Goal: Task Accomplishment & Management: Complete application form

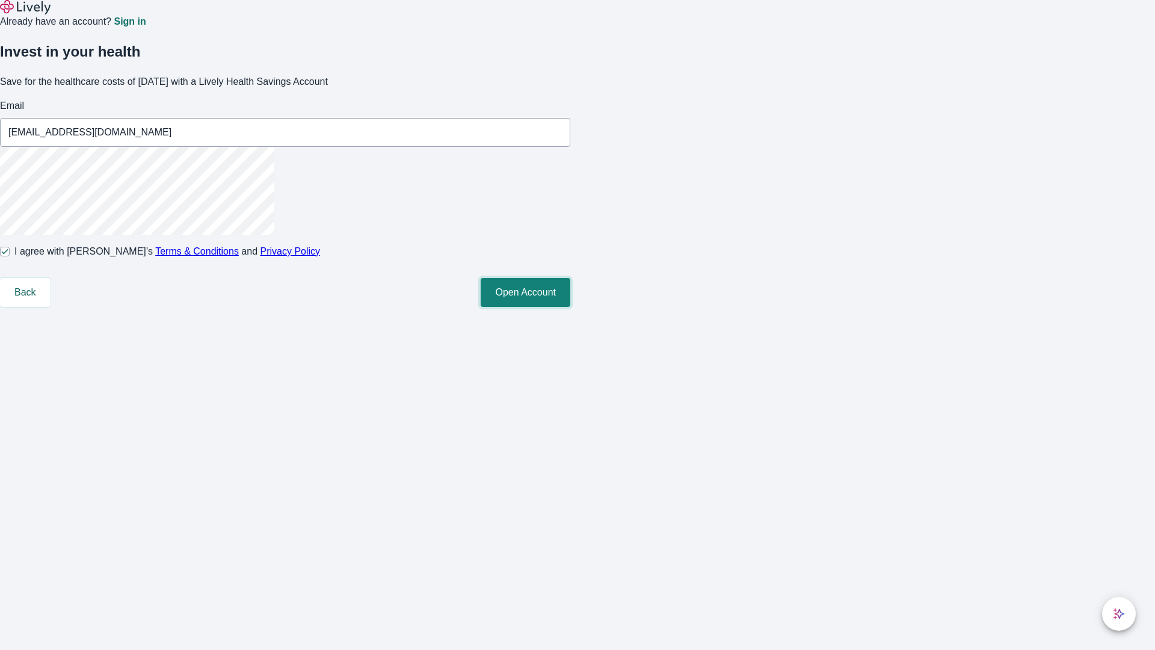
click at [570, 307] on button "Open Account" at bounding box center [526, 292] width 90 height 29
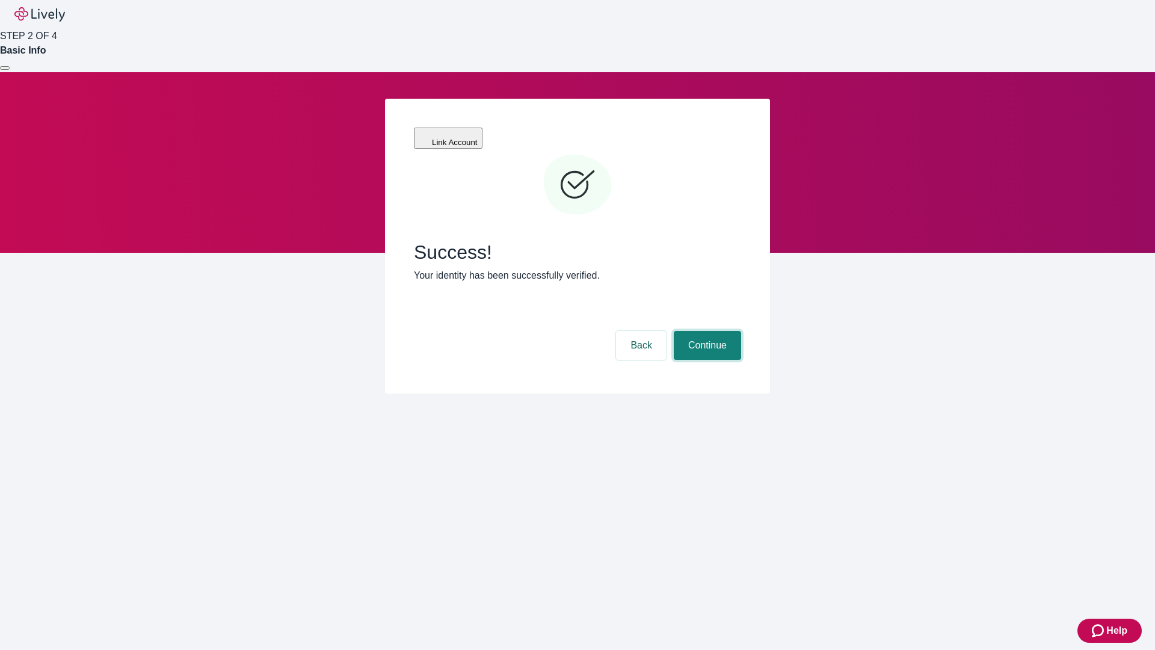
click at [705, 331] on button "Continue" at bounding box center [707, 345] width 67 height 29
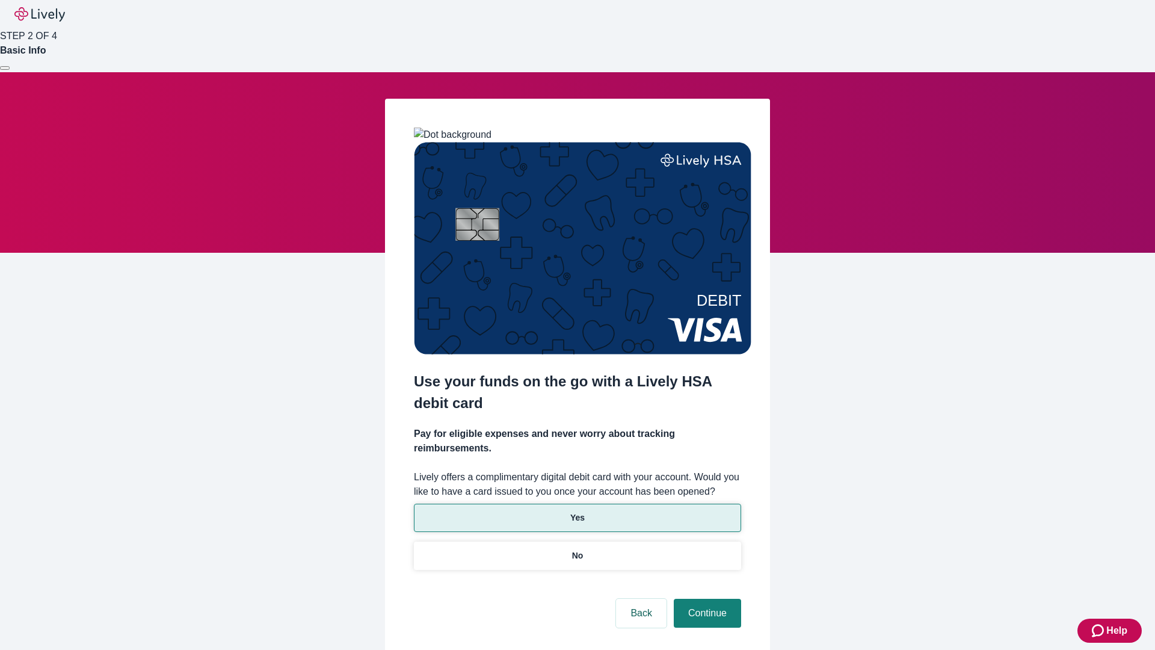
click at [577, 511] on p "Yes" at bounding box center [577, 517] width 14 height 13
click at [705, 598] on button "Continue" at bounding box center [707, 612] width 67 height 29
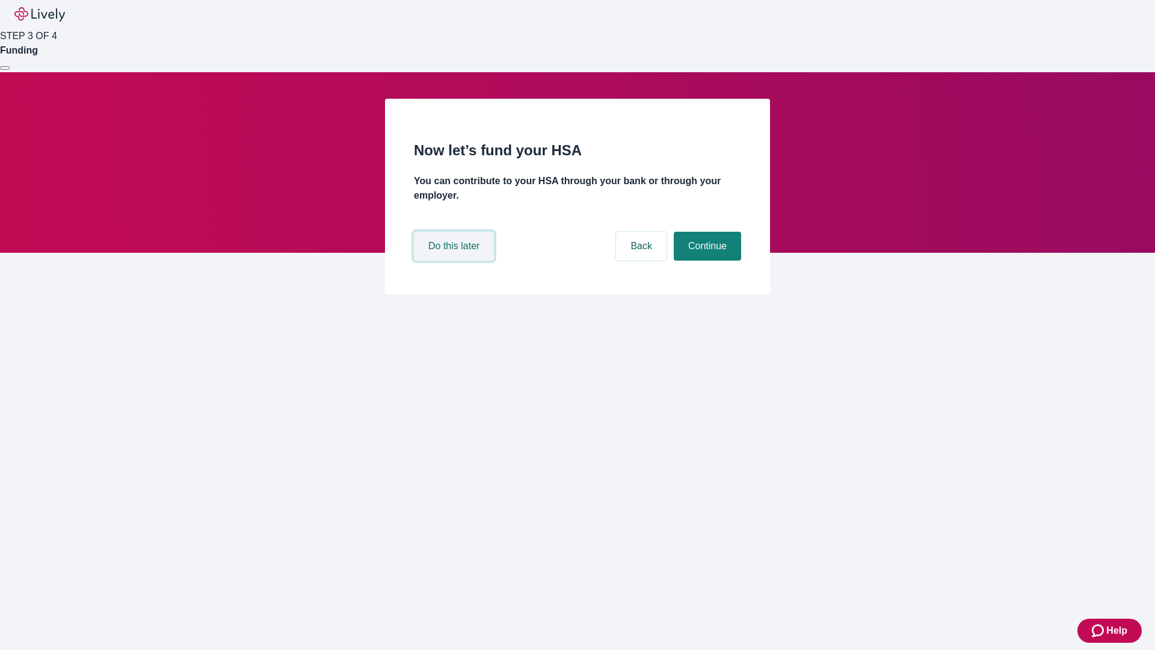
click at [455, 260] on button "Do this later" at bounding box center [454, 246] width 80 height 29
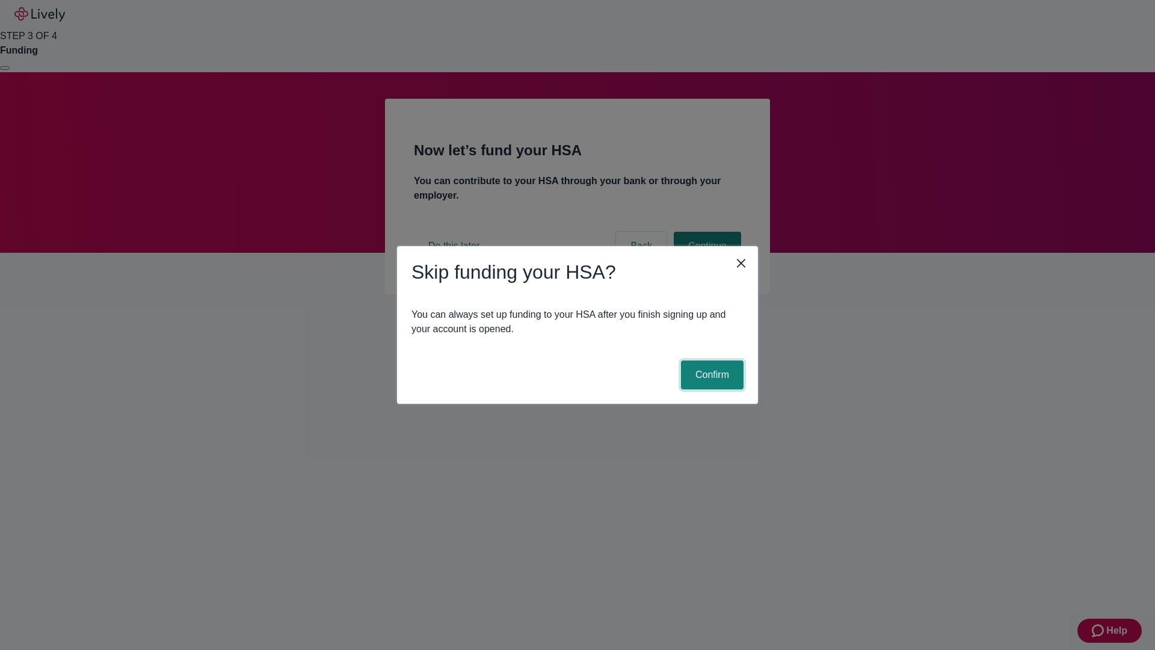
click at [710, 375] on button "Confirm" at bounding box center [712, 374] width 63 height 29
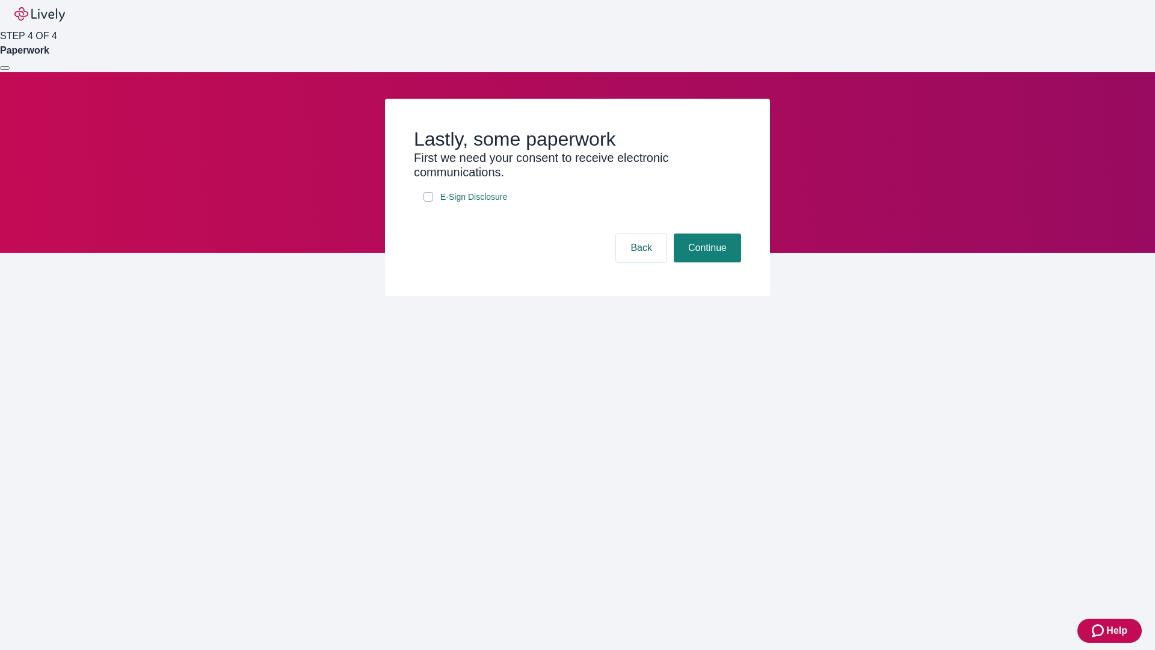
click at [428, 201] on input "E-Sign Disclosure" at bounding box center [428, 197] width 10 height 10
checkbox input "true"
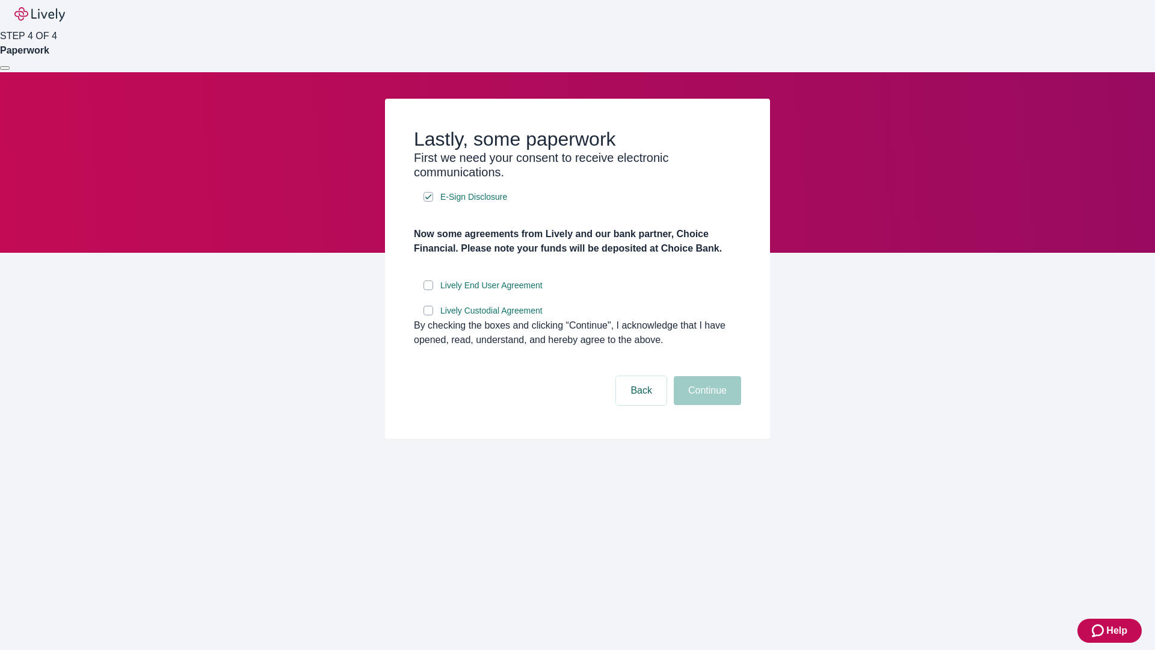
click at [428, 290] on input "Lively End User Agreement" at bounding box center [428, 285] width 10 height 10
checkbox input "true"
click at [428, 315] on input "Lively Custodial Agreement" at bounding box center [428, 311] width 10 height 10
checkbox input "true"
click at [705, 405] on button "Continue" at bounding box center [707, 390] width 67 height 29
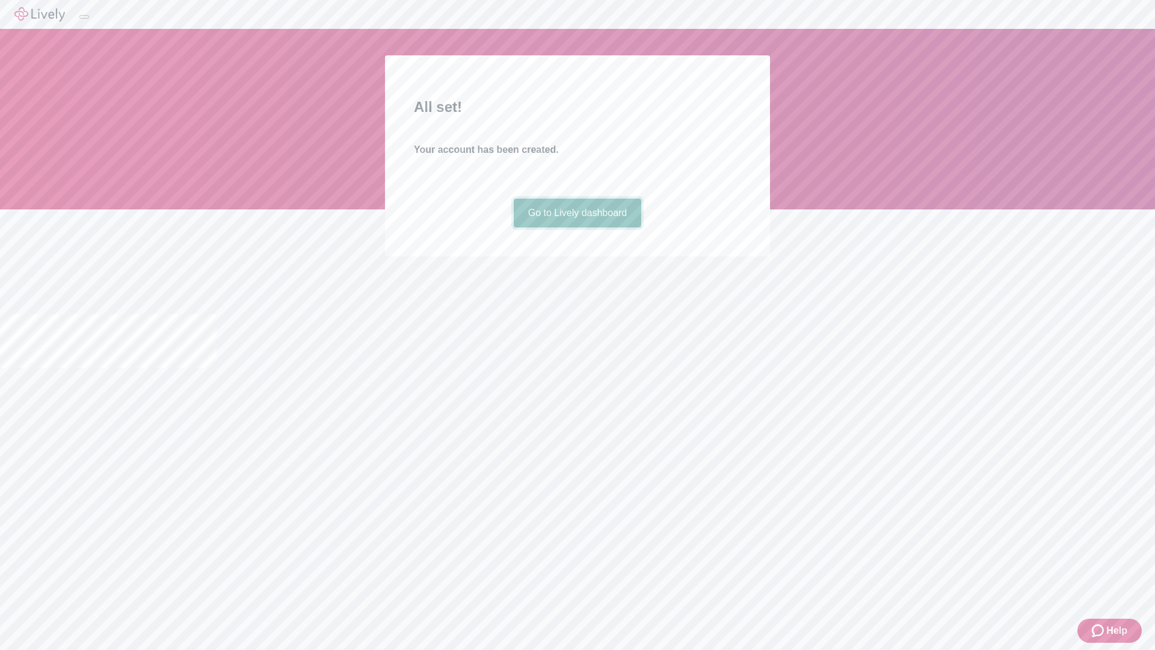
click at [577, 227] on link "Go to Lively dashboard" at bounding box center [578, 212] width 128 height 29
